Goal: Transaction & Acquisition: Subscribe to service/newsletter

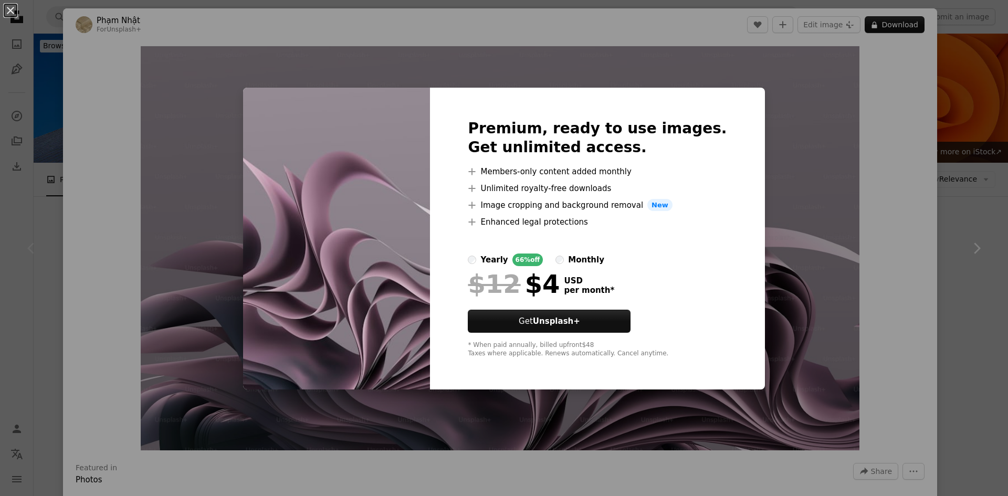
click at [807, 110] on div "An X shape Premium, ready to use images. Get unlimited access. A plus sign Memb…" at bounding box center [504, 248] width 1008 height 496
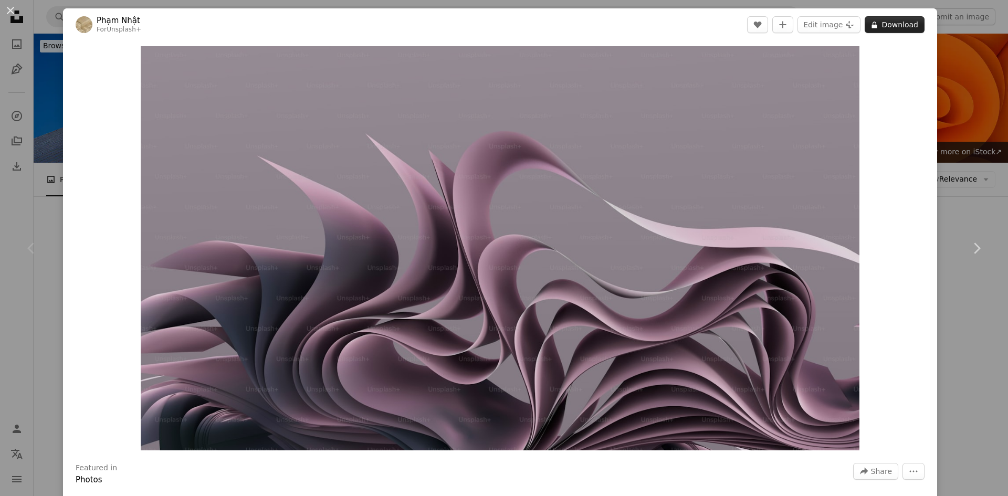
click at [883, 28] on button "A lock Download" at bounding box center [895, 24] width 60 height 17
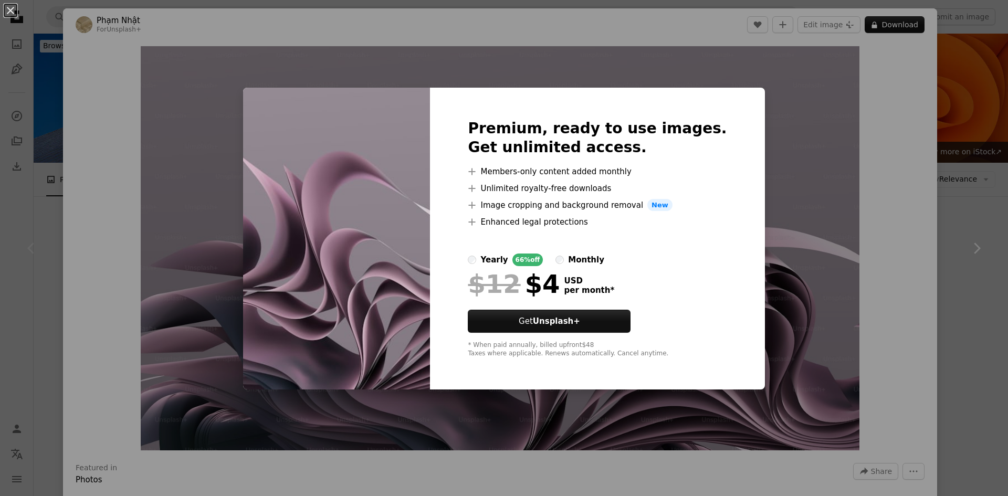
click at [578, 266] on label "monthly" at bounding box center [580, 260] width 49 height 13
click at [508, 259] on div "yearly" at bounding box center [494, 260] width 27 height 13
click at [576, 262] on label "monthly" at bounding box center [580, 260] width 49 height 13
click at [508, 263] on div "yearly" at bounding box center [494, 260] width 27 height 13
click at [843, 179] on div "An X shape Premium, ready to use images. Get unlimited access. A plus sign Memb…" at bounding box center [504, 248] width 1008 height 496
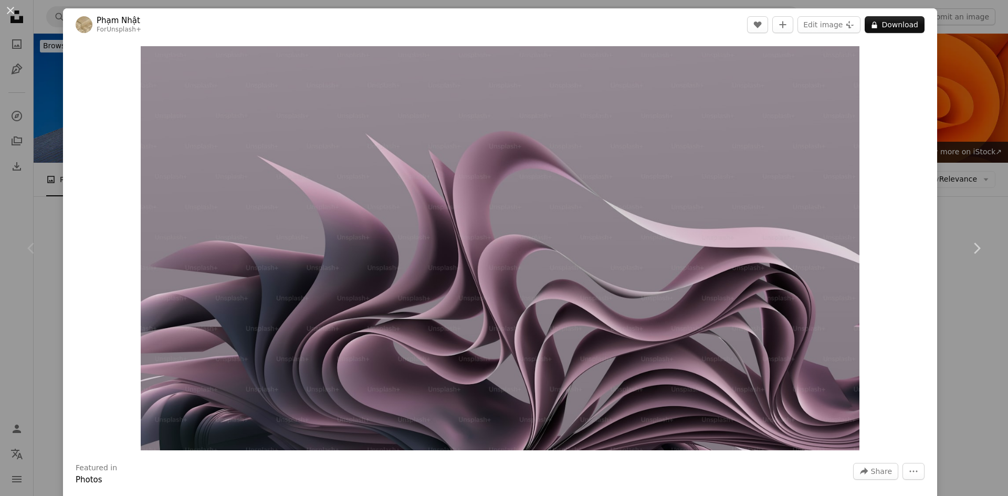
click at [952, 40] on div "An X shape Chevron left Chevron right [PERSON_NAME] For Unsplash+ A heart A plu…" at bounding box center [504, 248] width 1008 height 496
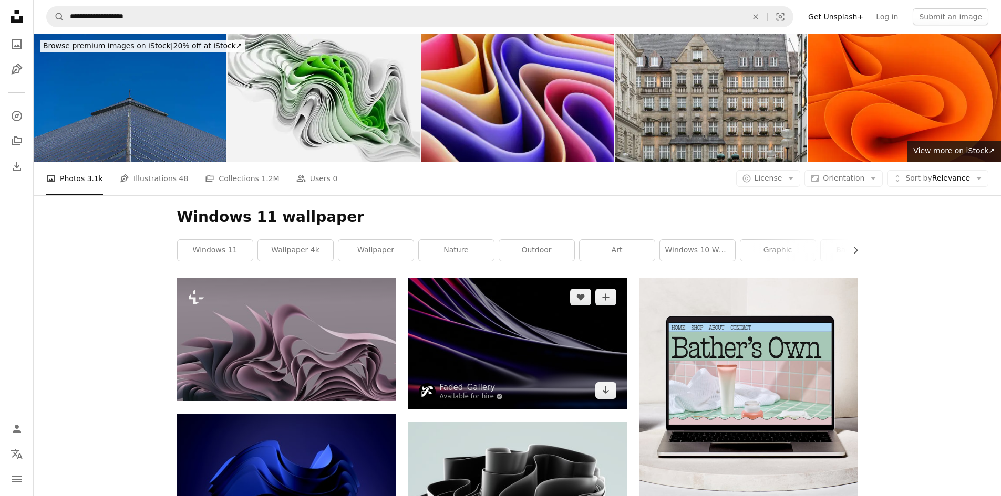
click at [473, 278] on img at bounding box center [517, 343] width 219 height 131
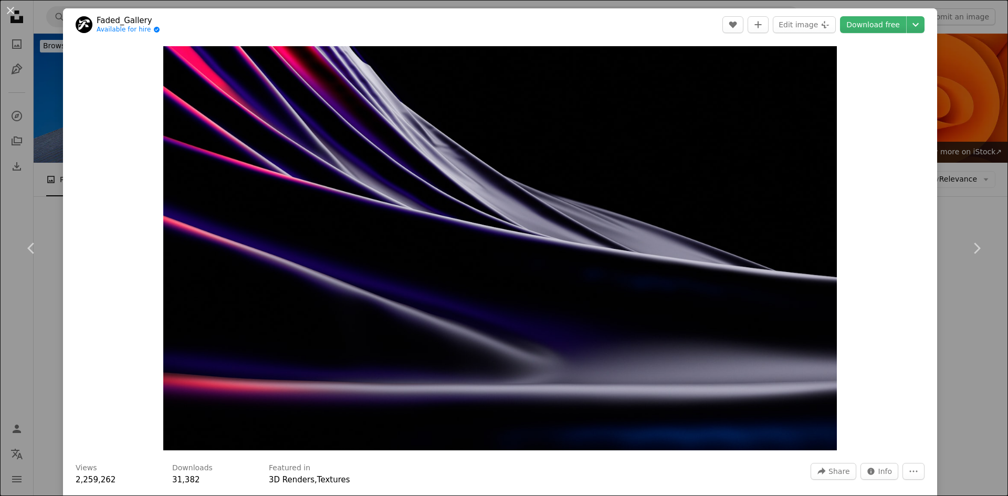
click at [951, 92] on div "An X shape Chevron left Chevron right Faded_Gallery Available for hire A checkm…" at bounding box center [504, 248] width 1008 height 496
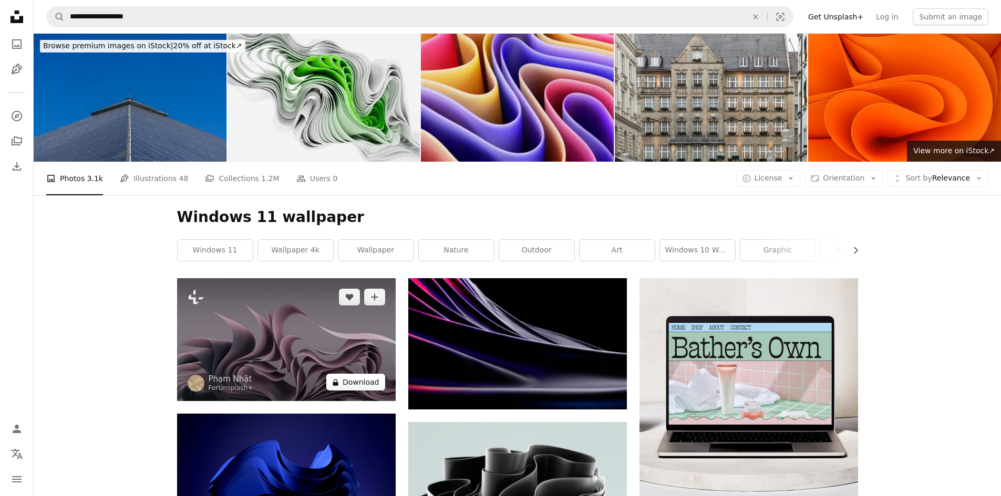
click at [350, 374] on button "A lock Download" at bounding box center [355, 382] width 59 height 17
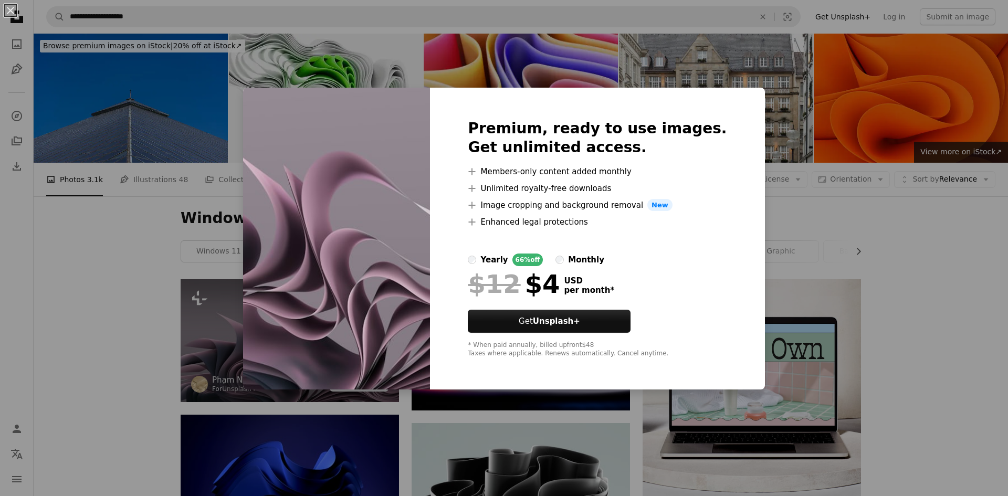
click at [180, 248] on div "An X shape Premium, ready to use images. Get unlimited access. A plus sign Memb…" at bounding box center [504, 248] width 1008 height 496
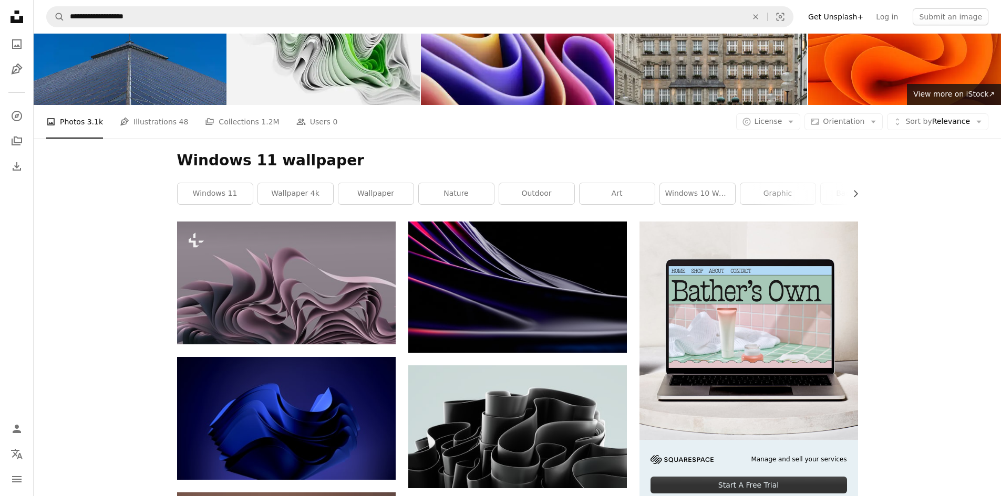
scroll to position [53, 0]
